Goal: Task Accomplishment & Management: Manage account settings

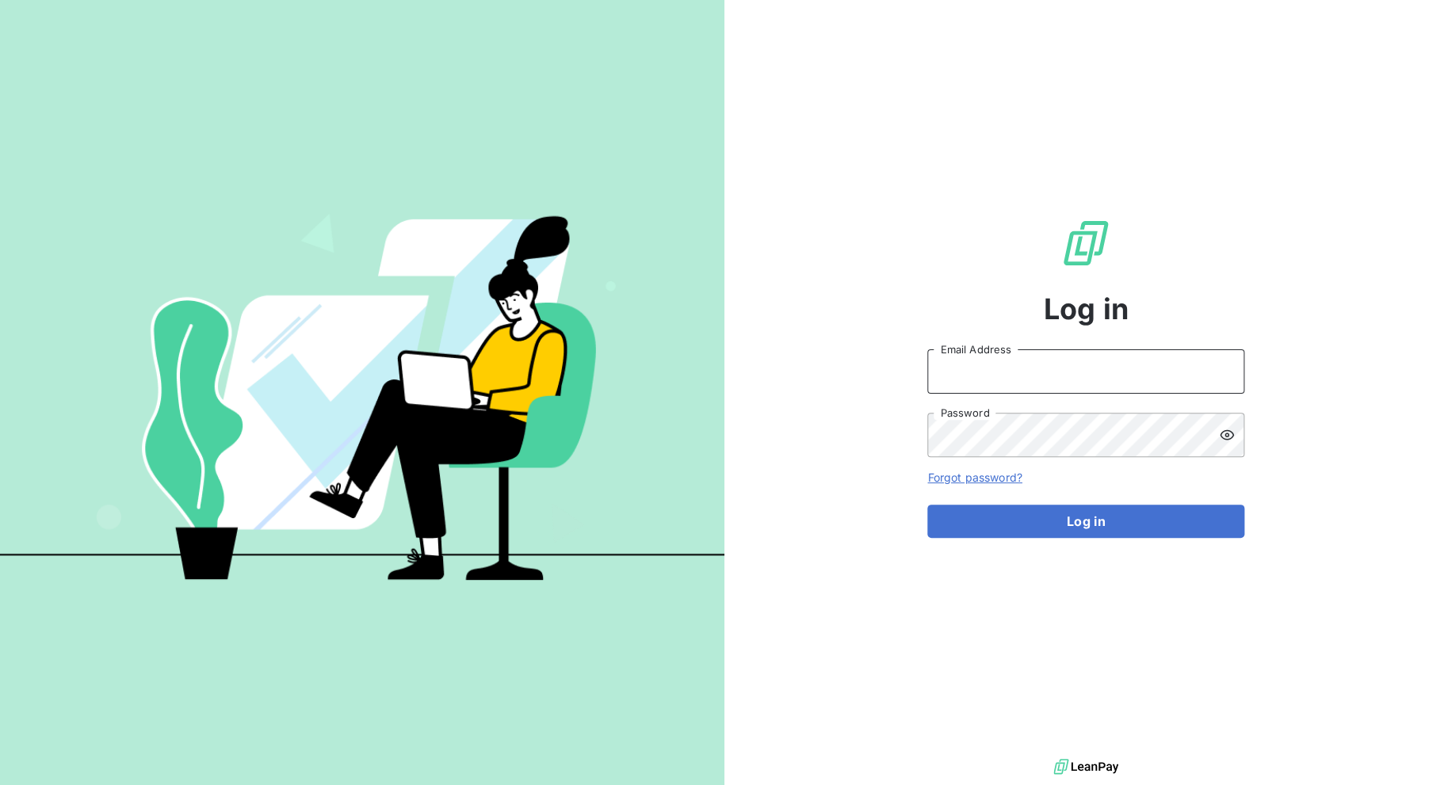
click at [1021, 375] on input "Email Address" at bounding box center [1085, 371] width 317 height 44
click at [1030, 374] on input "Email Address" at bounding box center [1085, 371] width 317 height 44
type input "[EMAIL_ADDRESS][DOMAIN_NAME]"
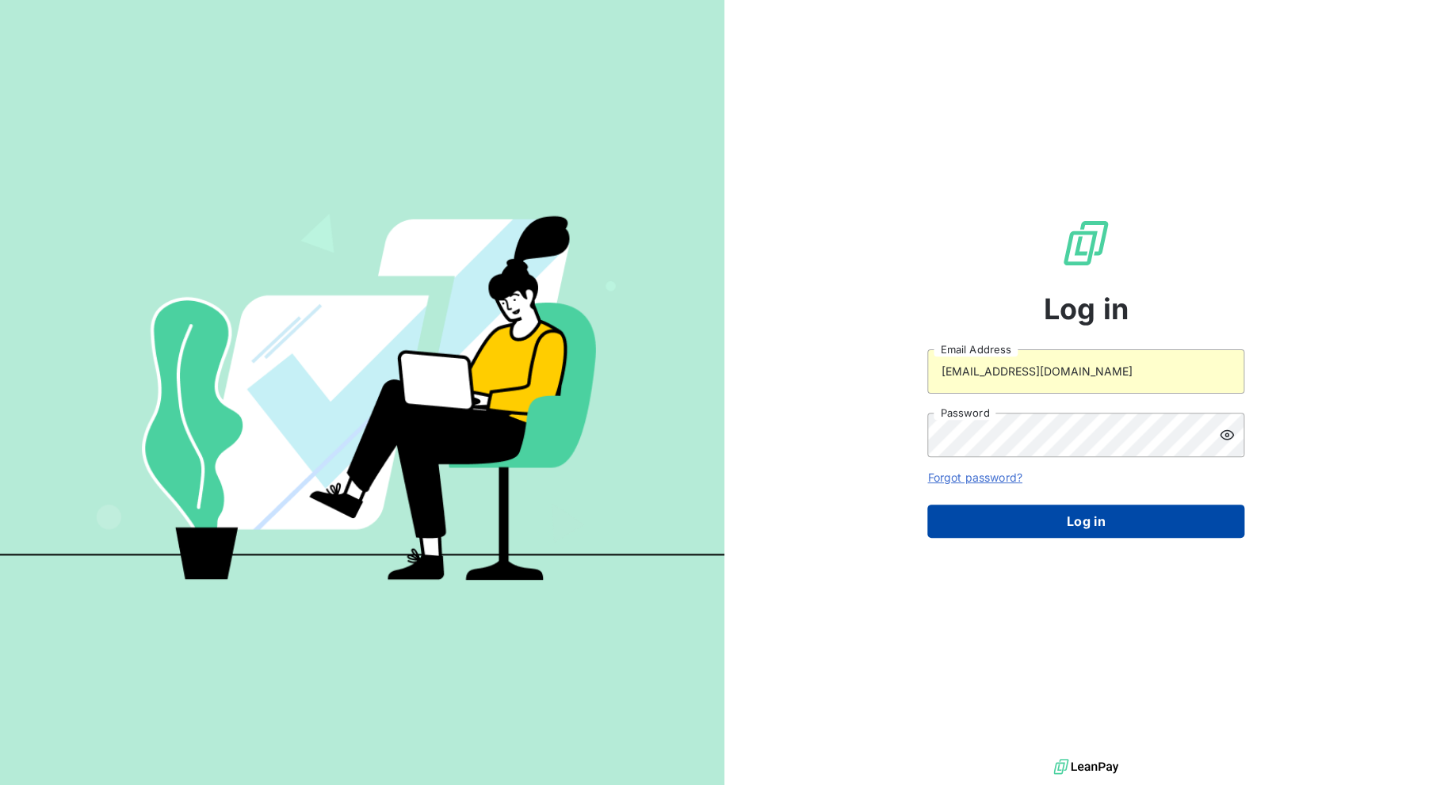
click at [1028, 519] on button "Log in" at bounding box center [1085, 521] width 317 height 33
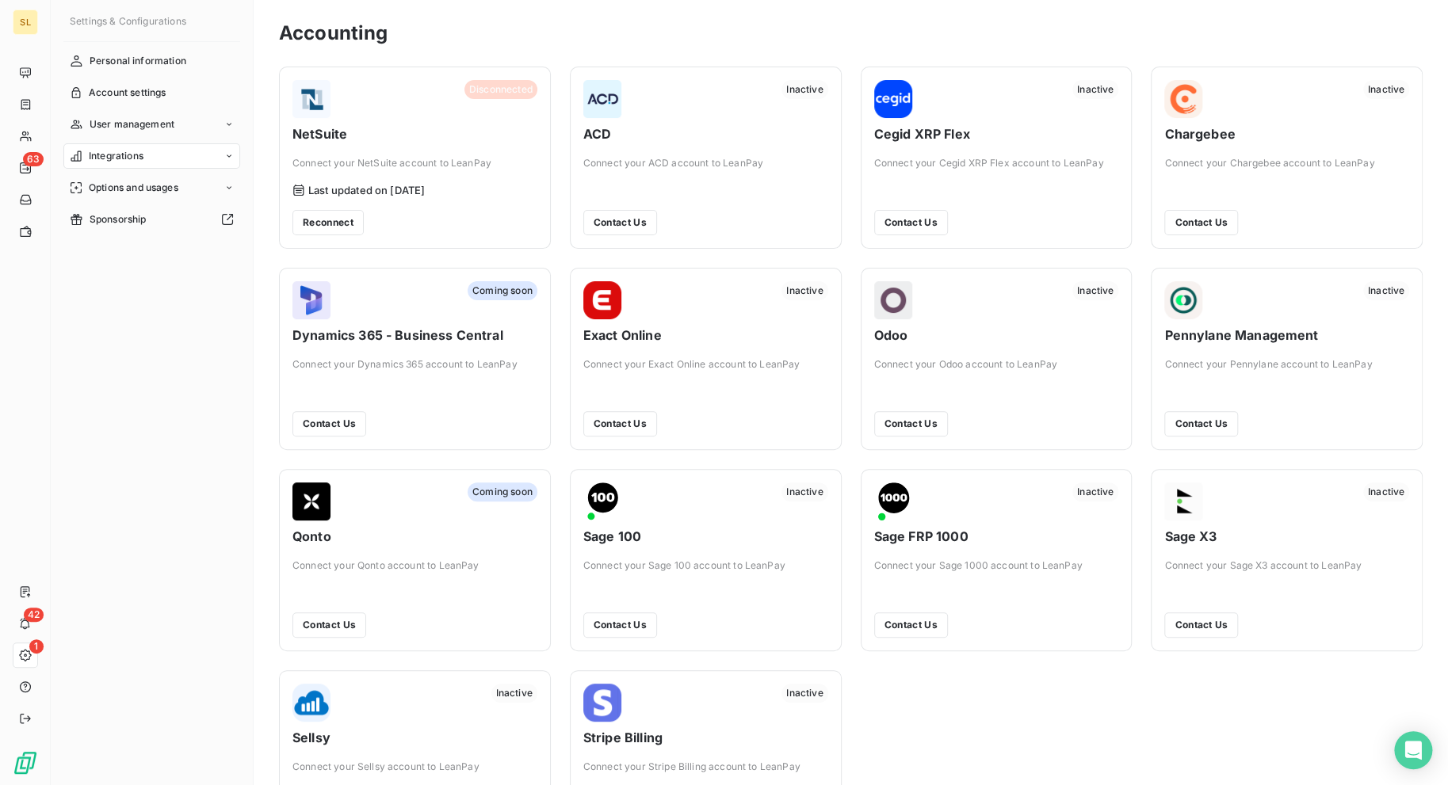
click at [32, 658] on div "1" at bounding box center [25, 655] width 25 height 25
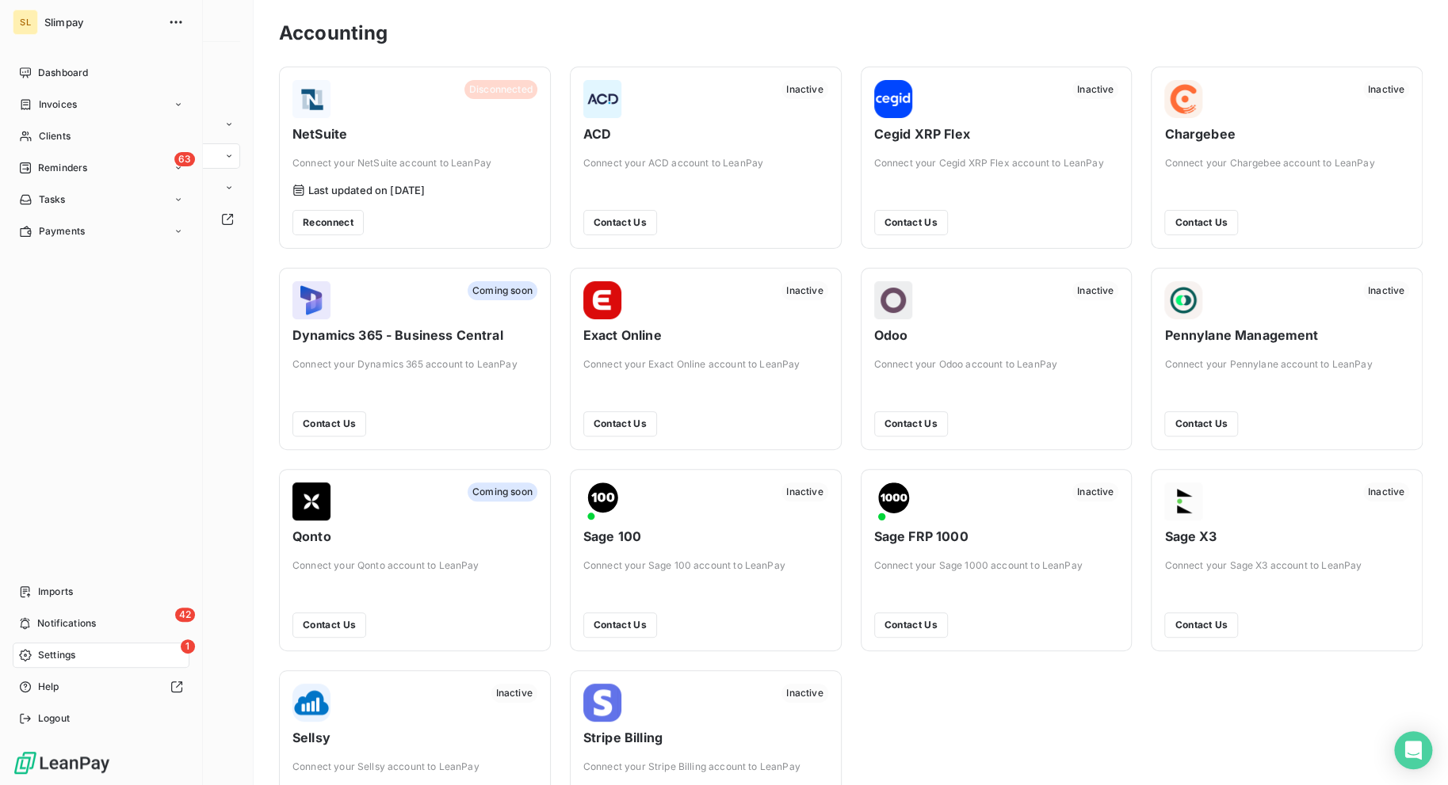
click at [21, 650] on icon at bounding box center [25, 655] width 13 height 13
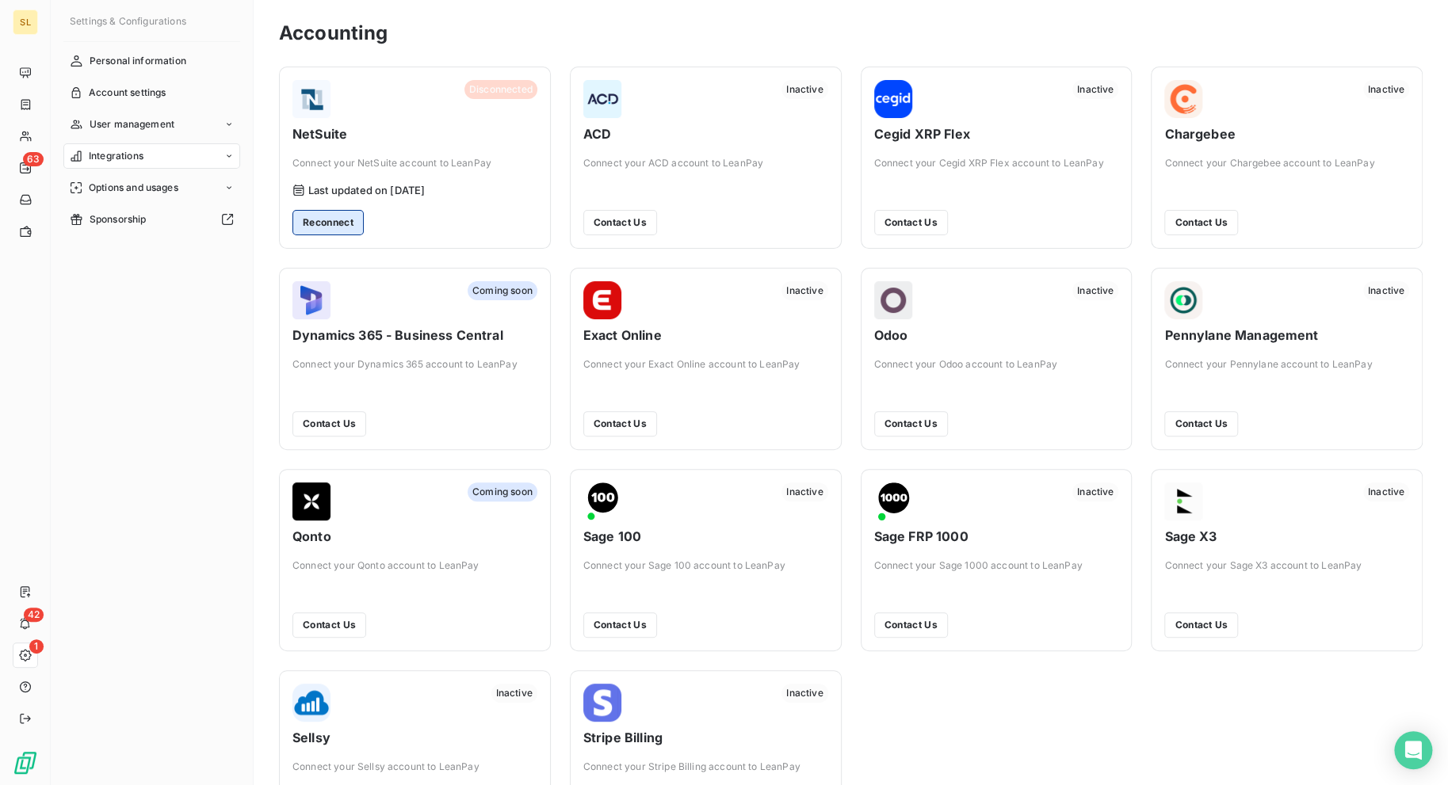
click at [342, 225] on button "Reconnect" at bounding box center [327, 222] width 71 height 25
